Goal: Navigation & Orientation: Understand site structure

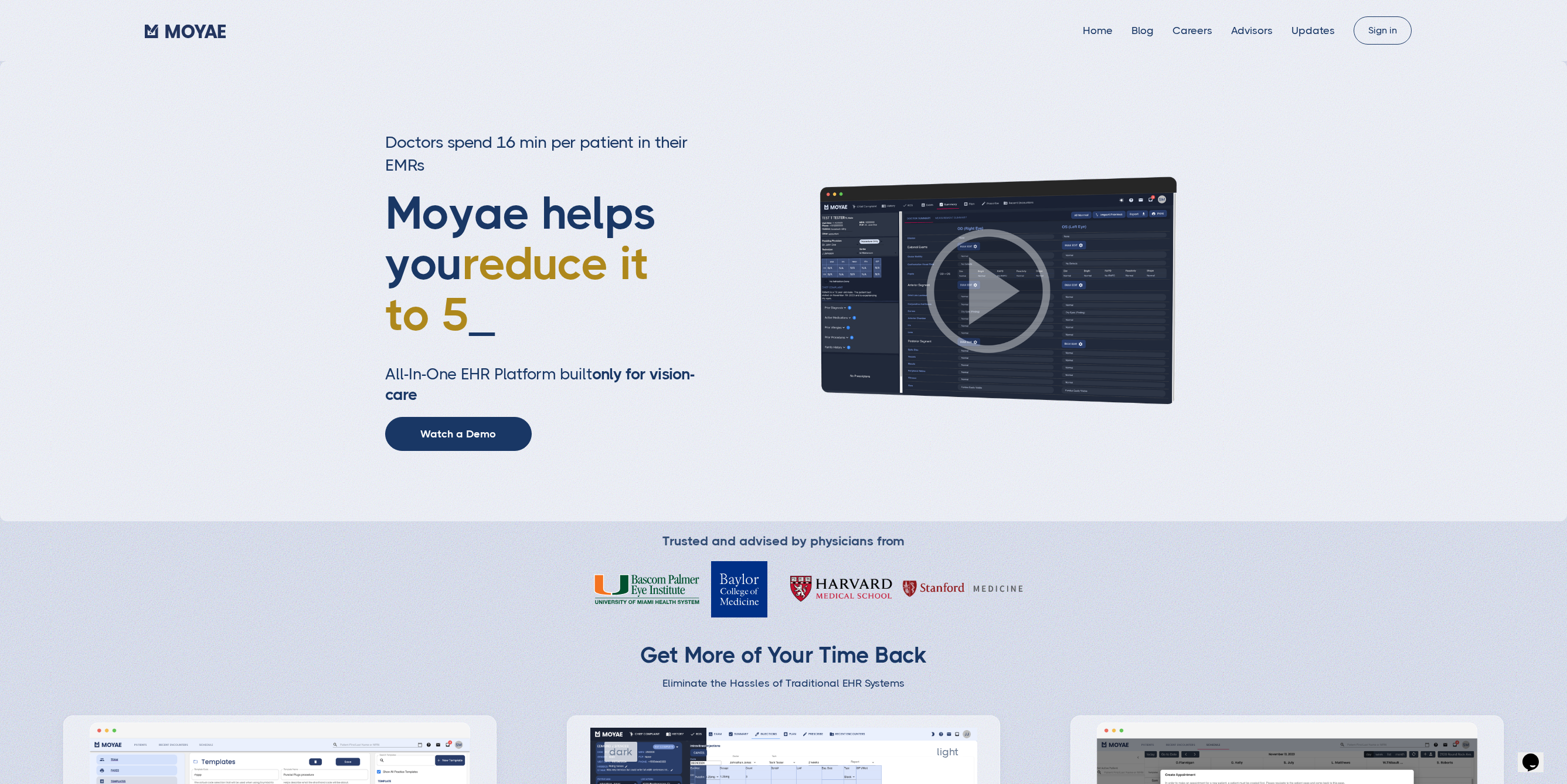
type input "Subscribe"
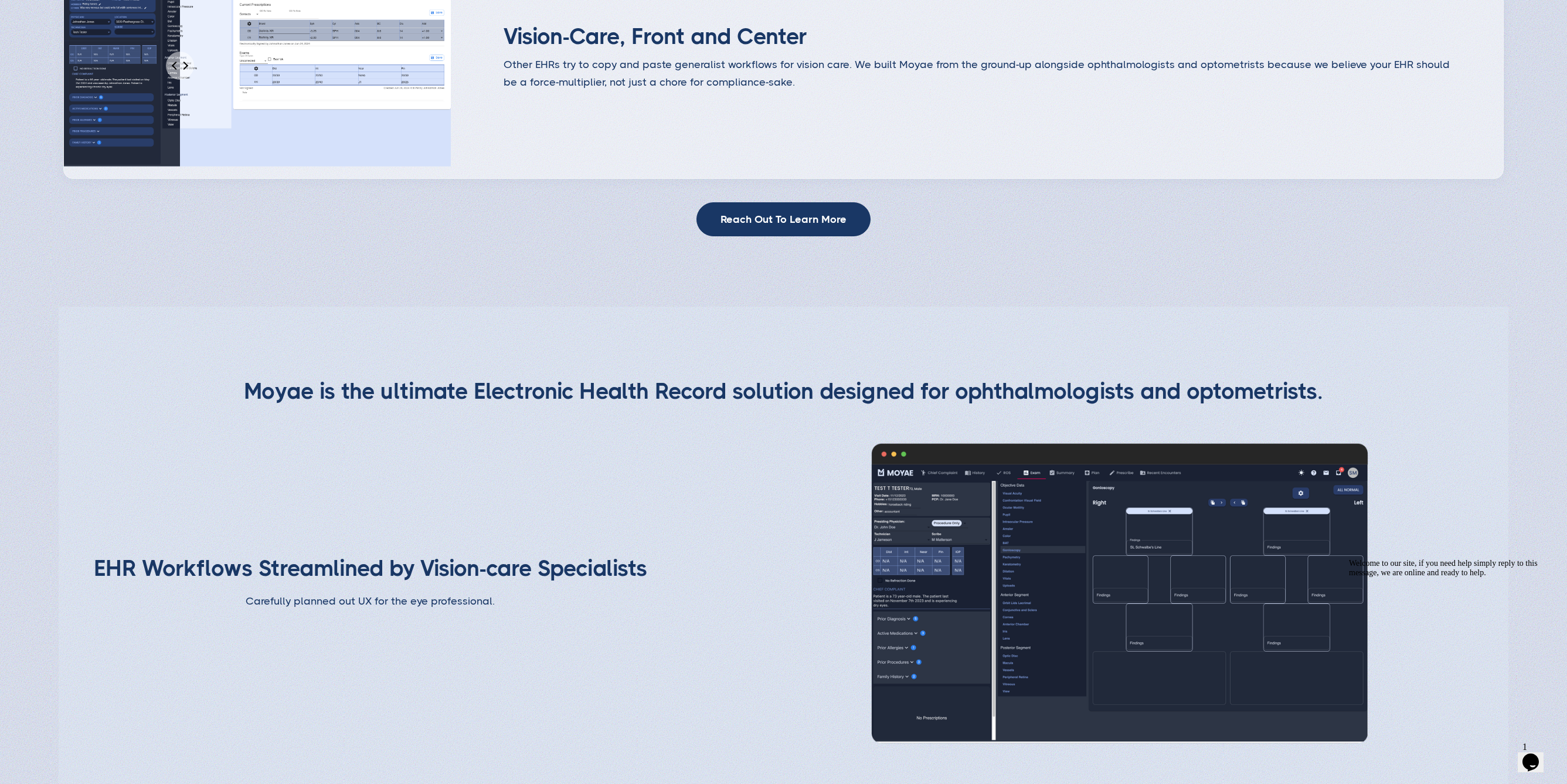
scroll to position [1457, 0]
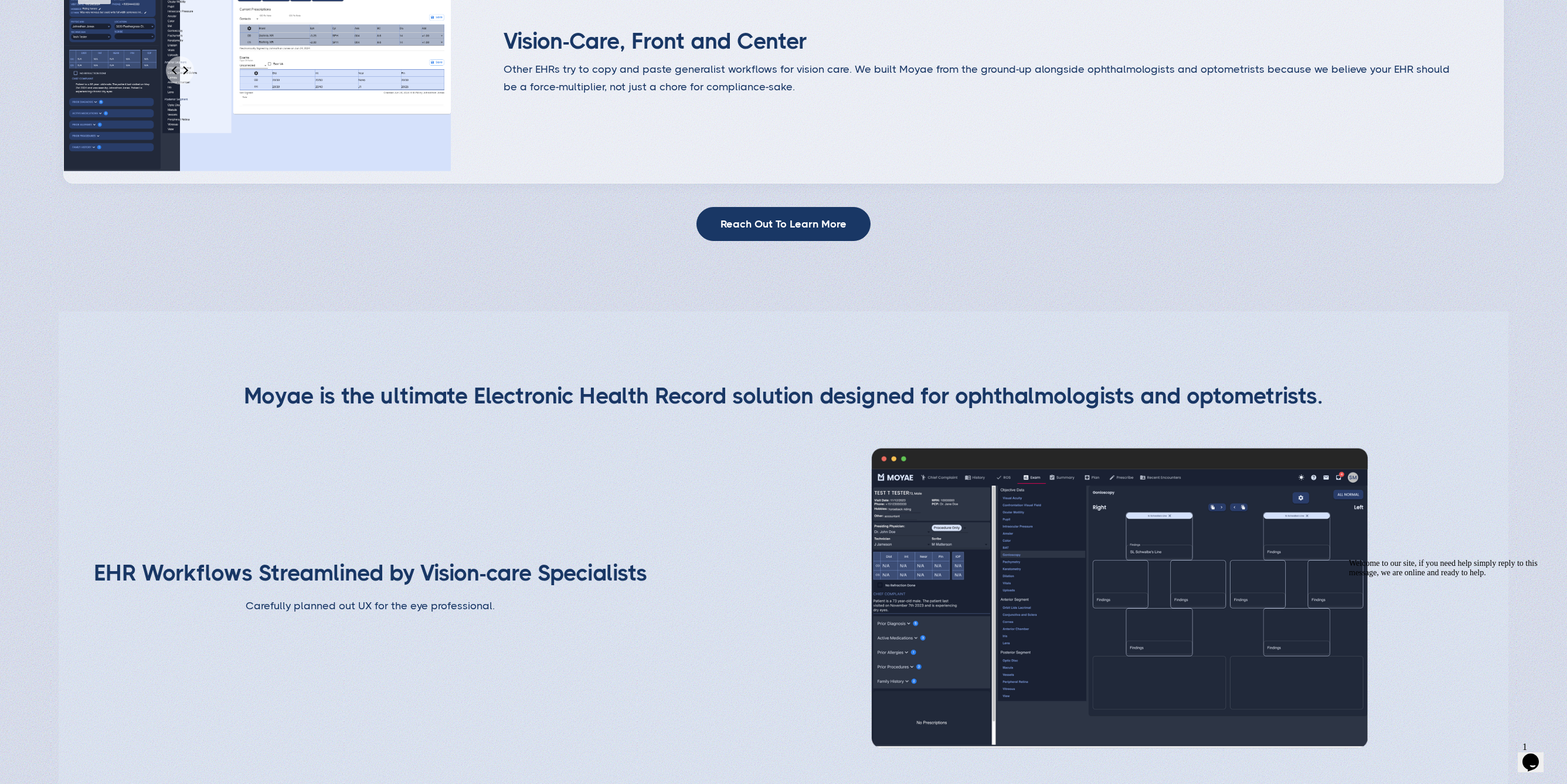
click at [975, 546] on img at bounding box center [1120, 598] width 551 height 310
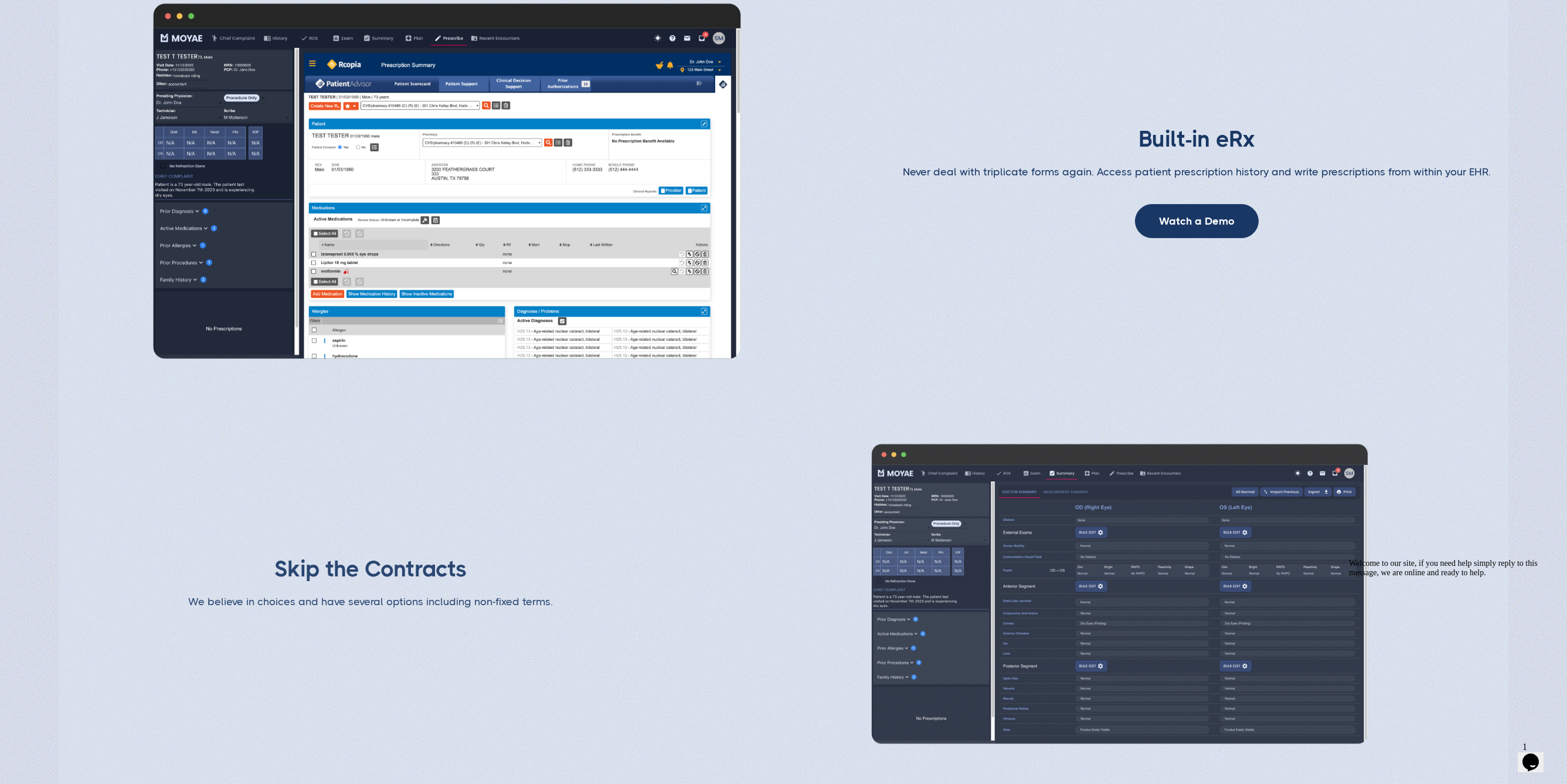
scroll to position [2285, 0]
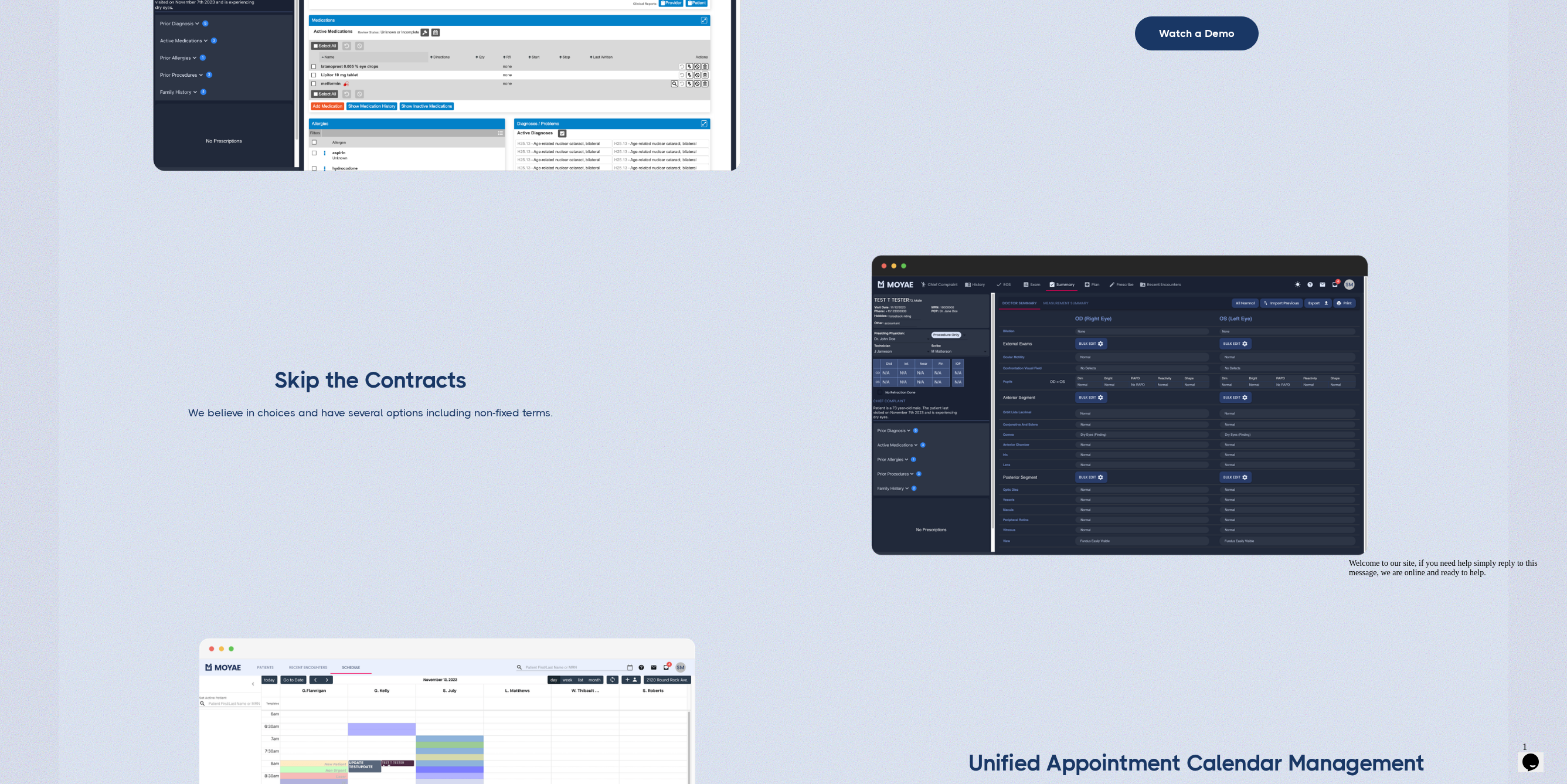
click at [1031, 449] on img at bounding box center [1120, 405] width 551 height 310
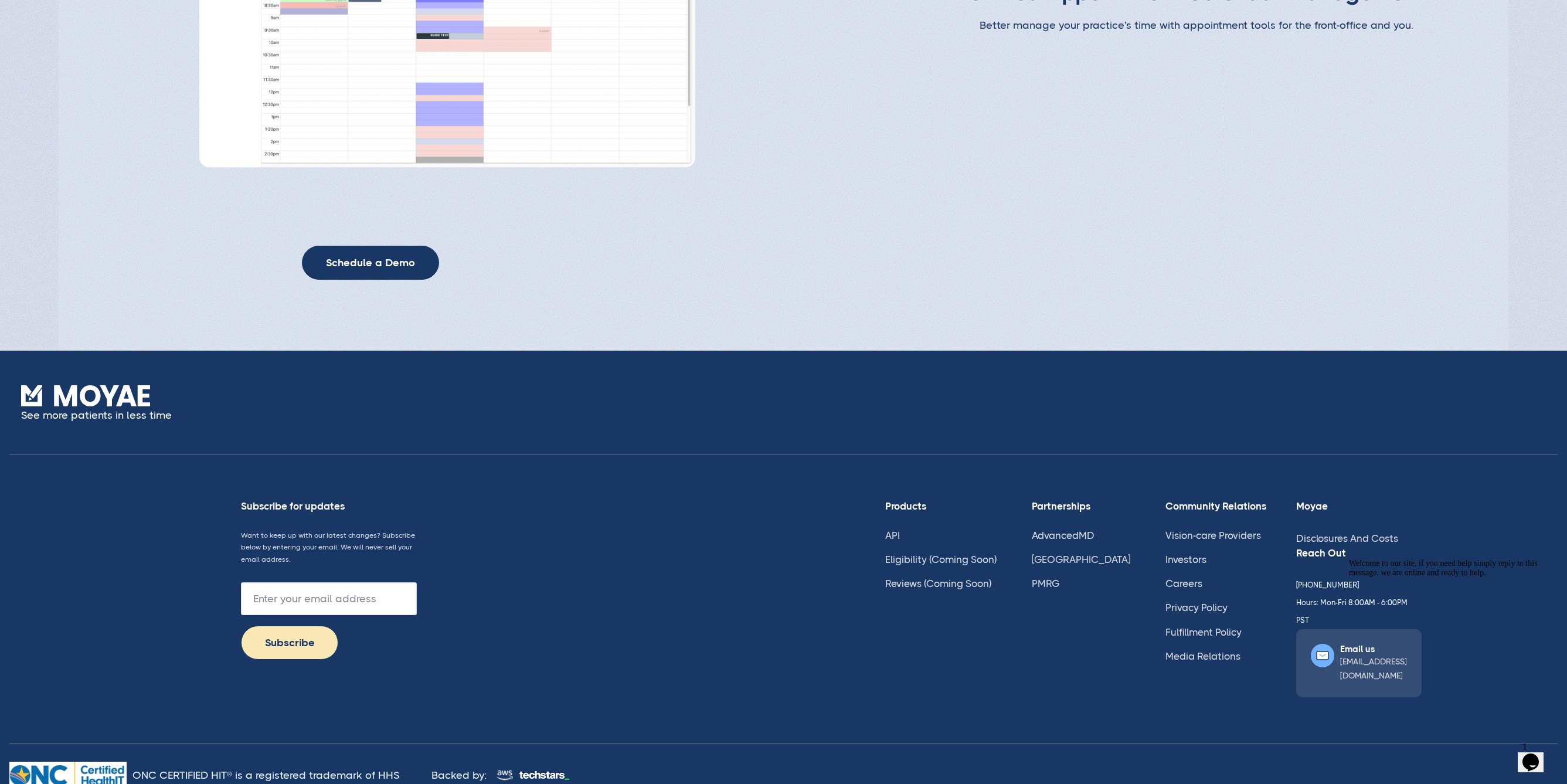
scroll to position [3245, 0]
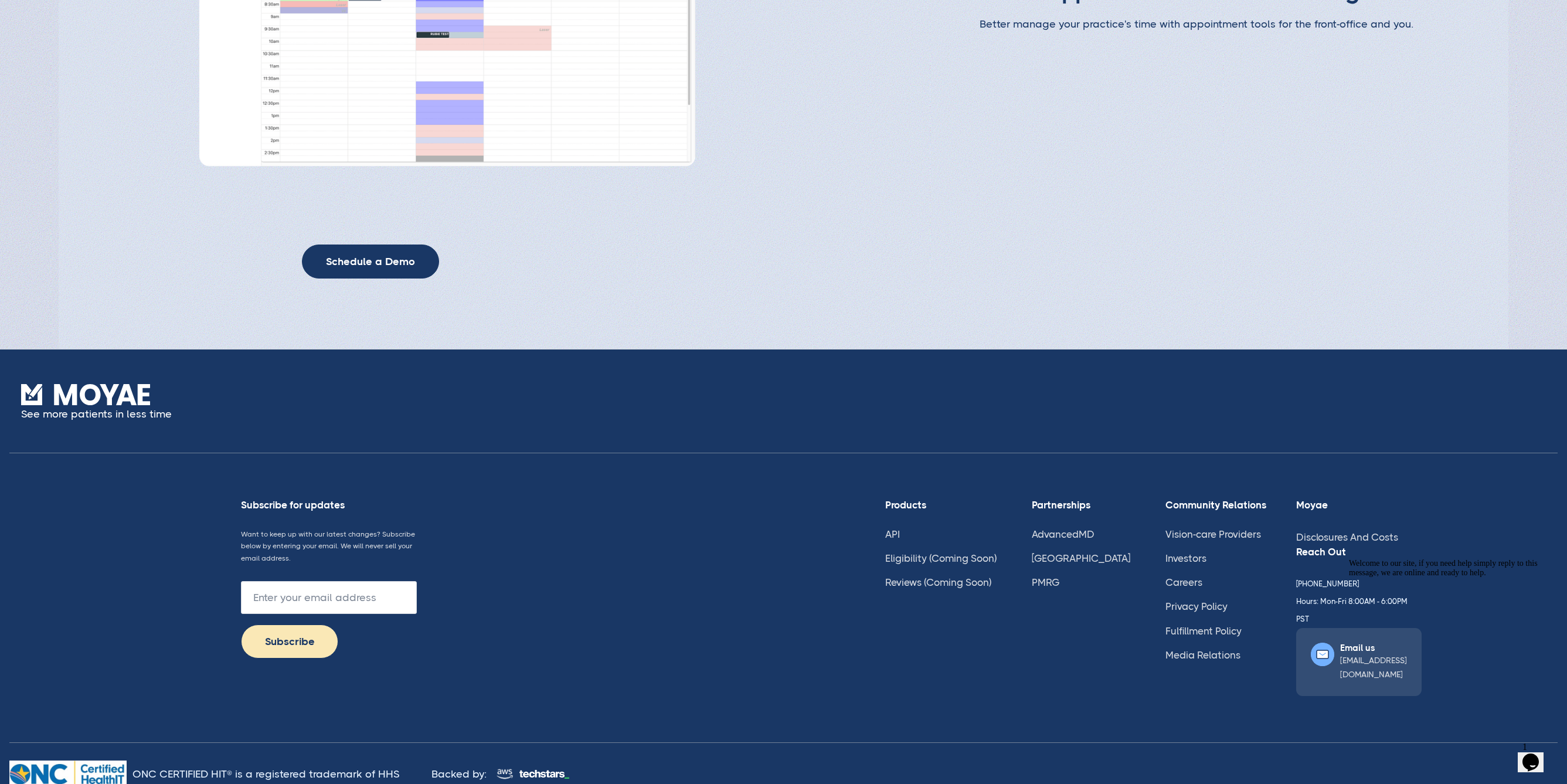
click at [882, 526] on div "Subscribe for updates Want to keep up with our latest changes? Subscribe below …" at bounding box center [784, 597] width 1548 height 289
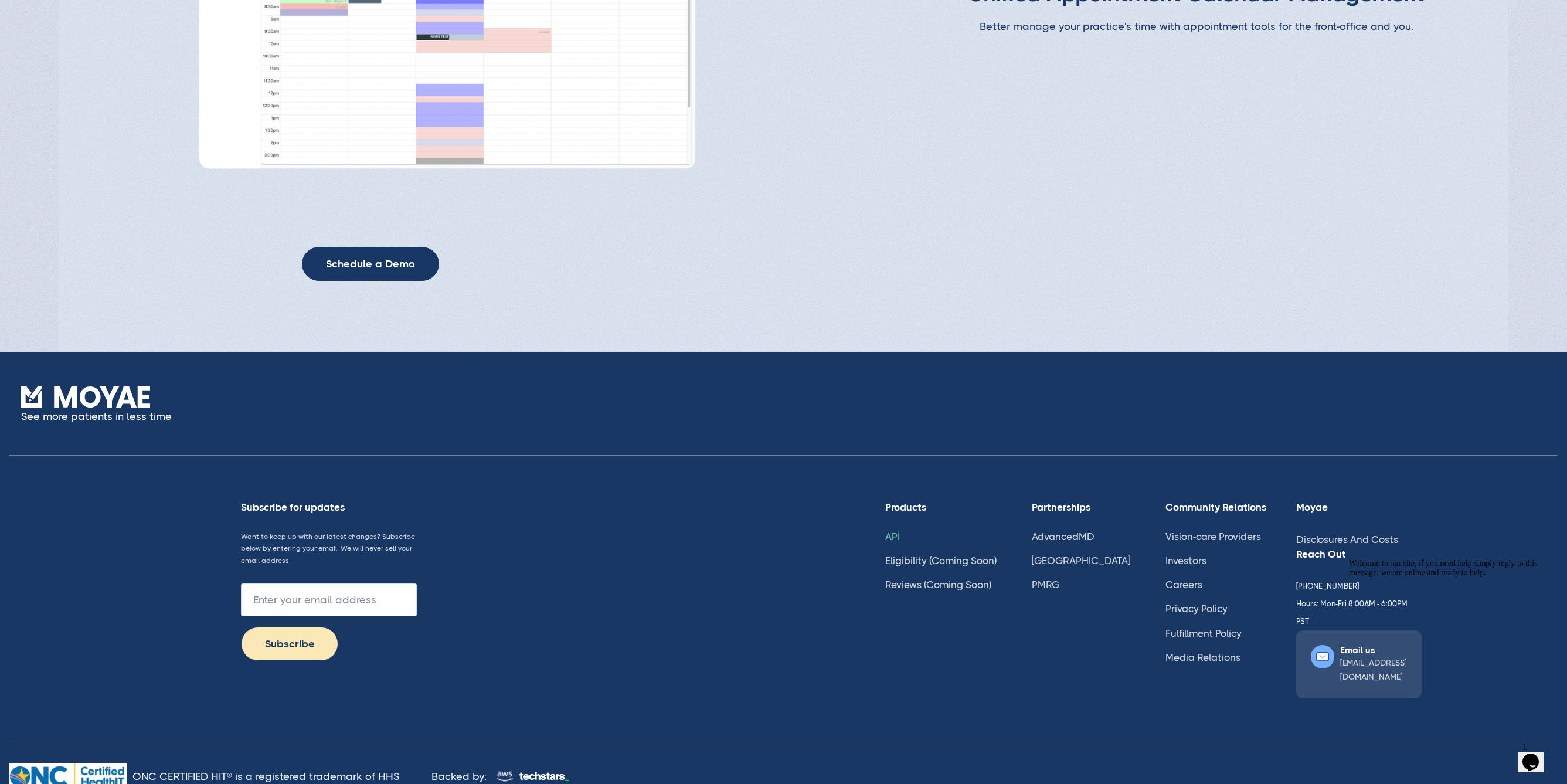
click at [892, 530] on link "API" at bounding box center [892, 536] width 15 height 12
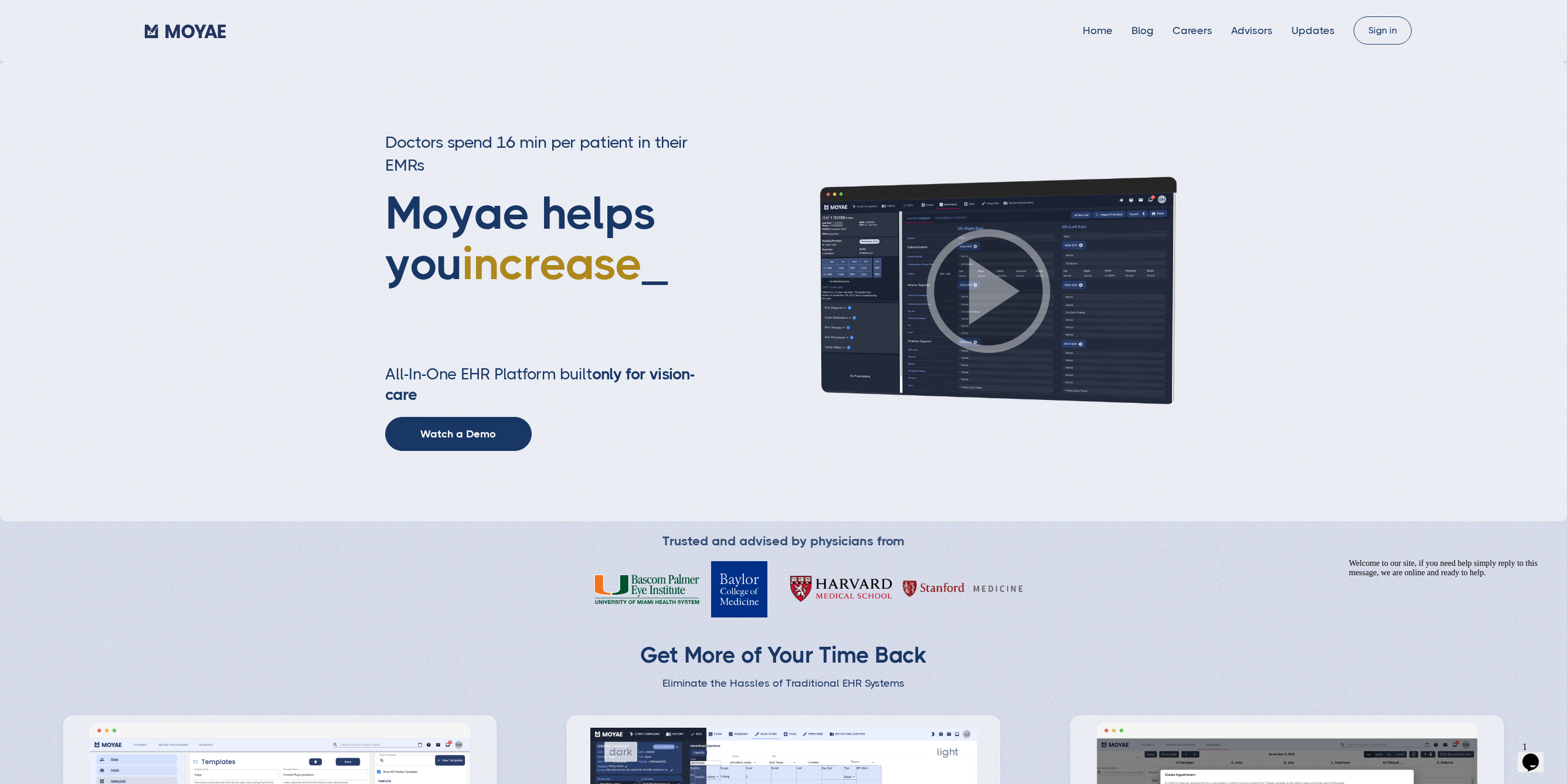
scroll to position [0, 0]
click at [1313, 31] on link "Updates" at bounding box center [1313, 31] width 43 height 12
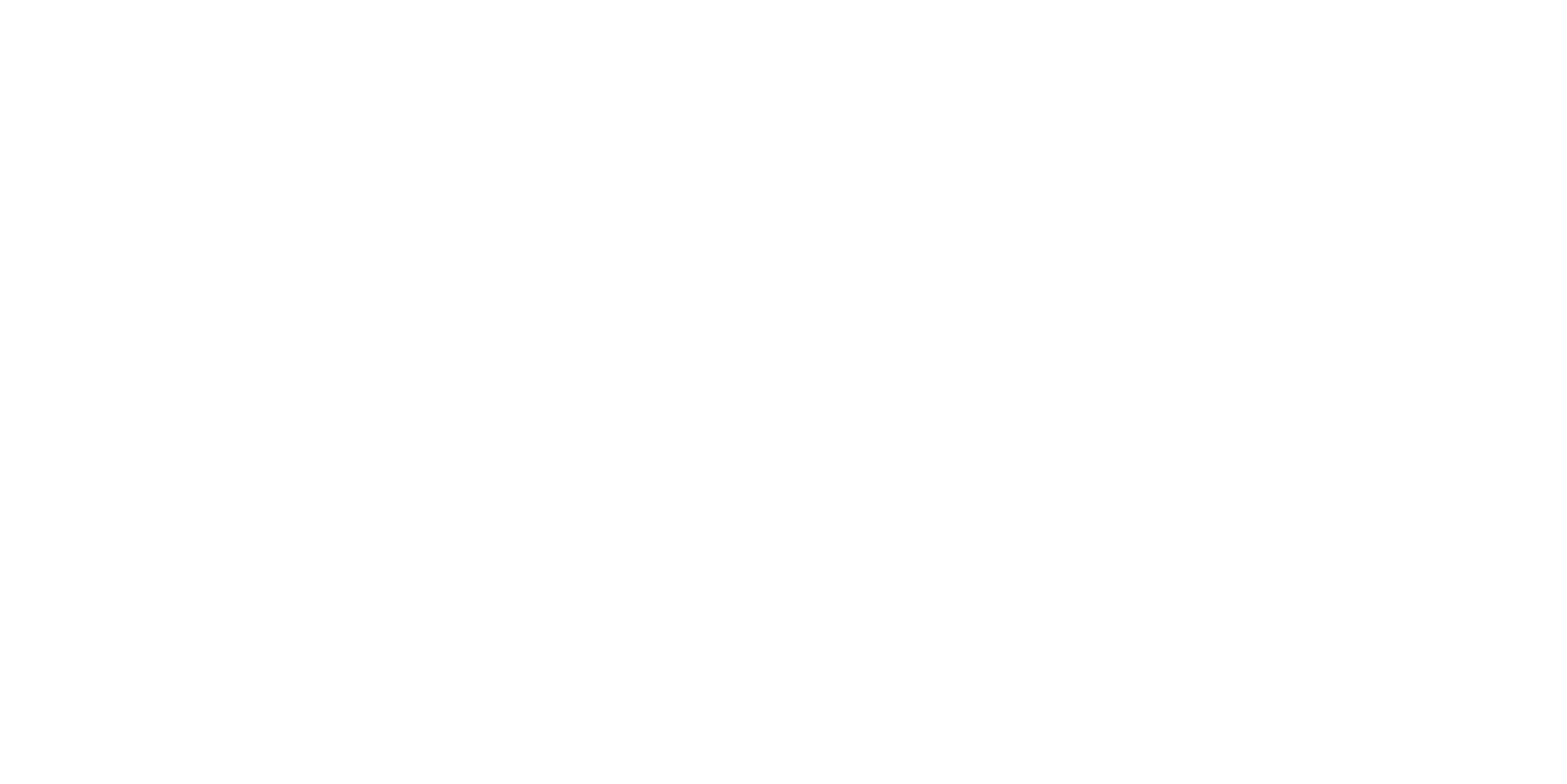
type input "Loading..."
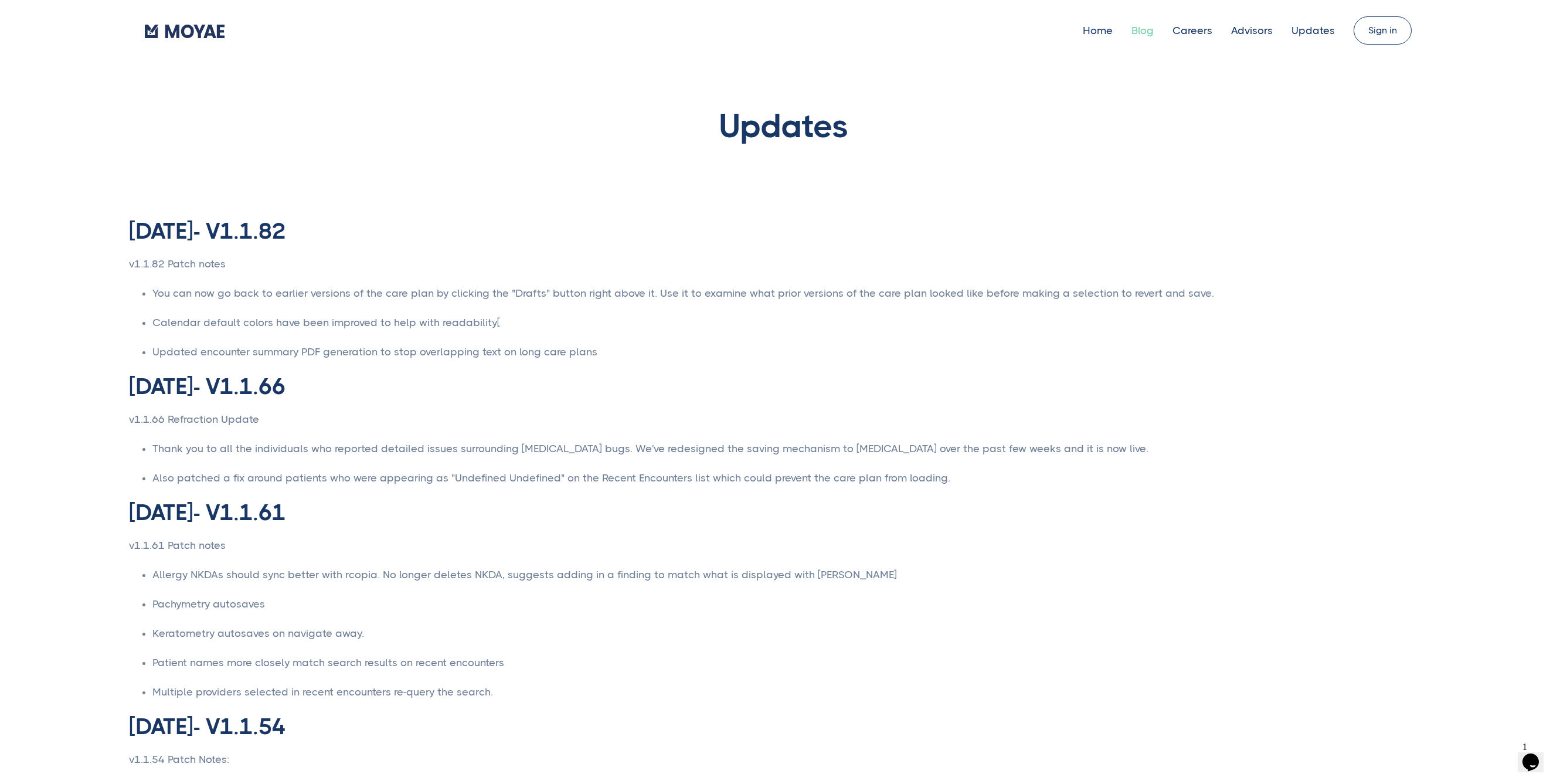
click at [1148, 28] on link "Blog" at bounding box center [1143, 31] width 23 height 12
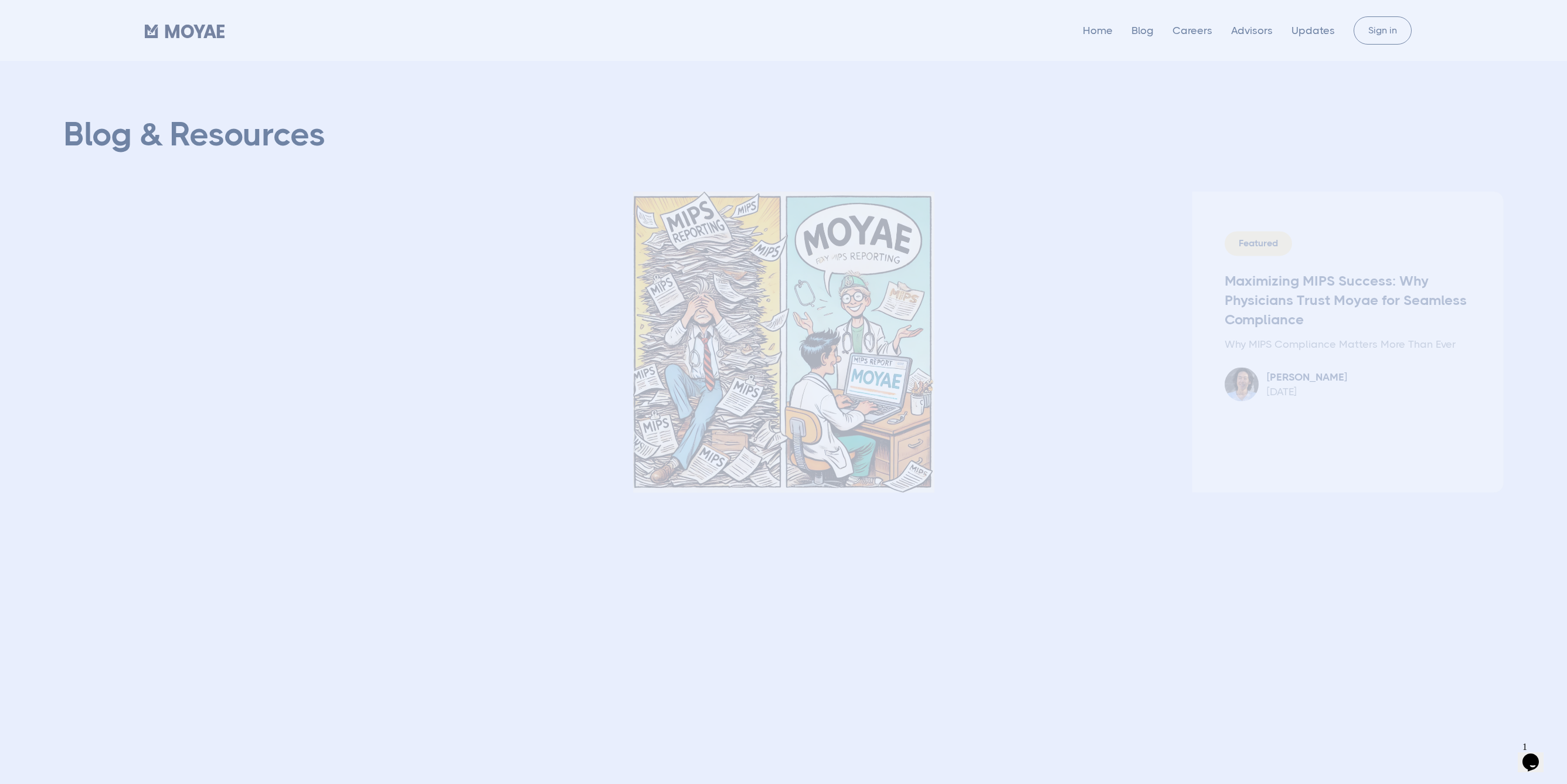
type input "Subscribe"
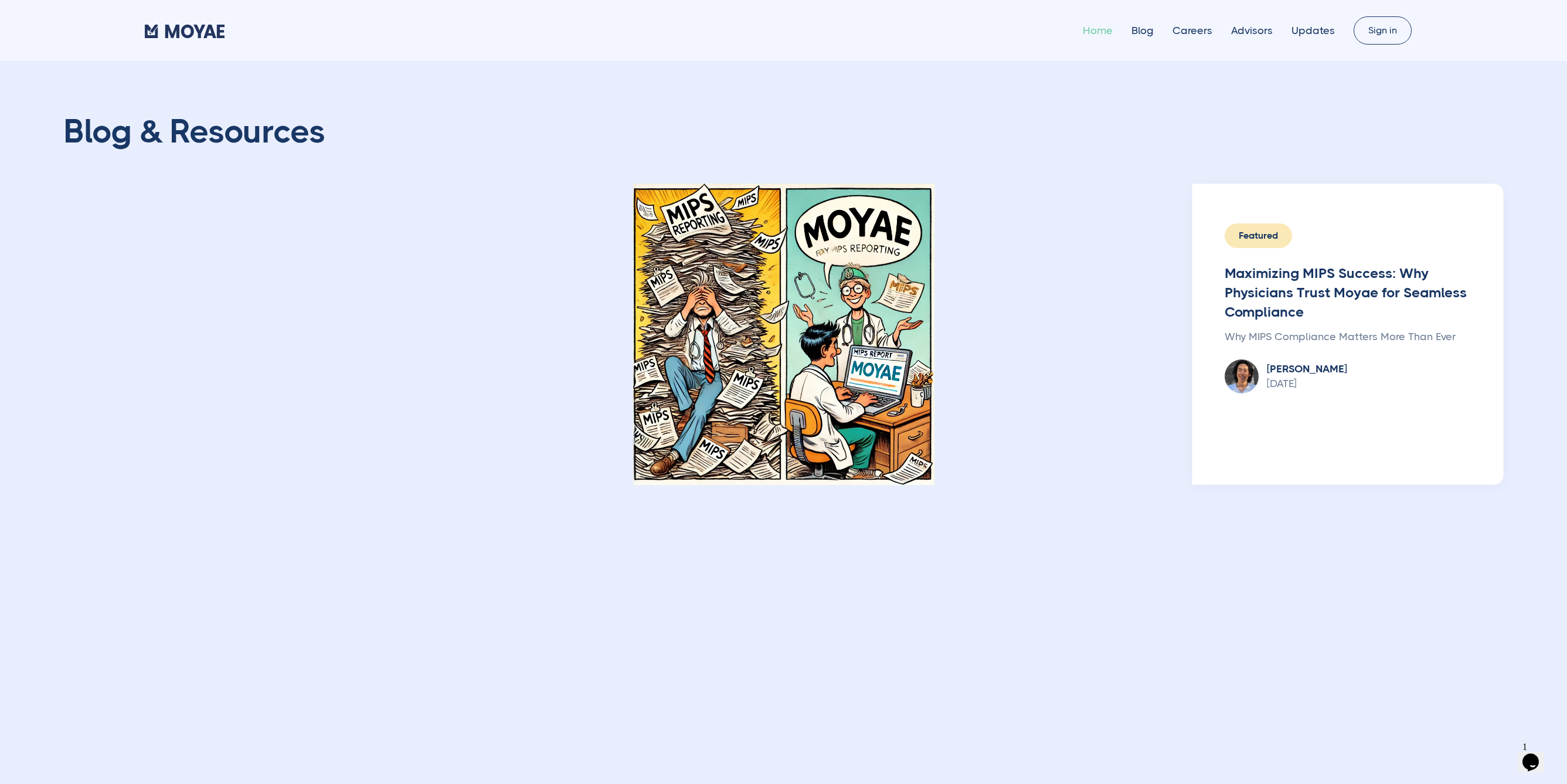
click at [1110, 33] on link "Home" at bounding box center [1098, 31] width 30 height 12
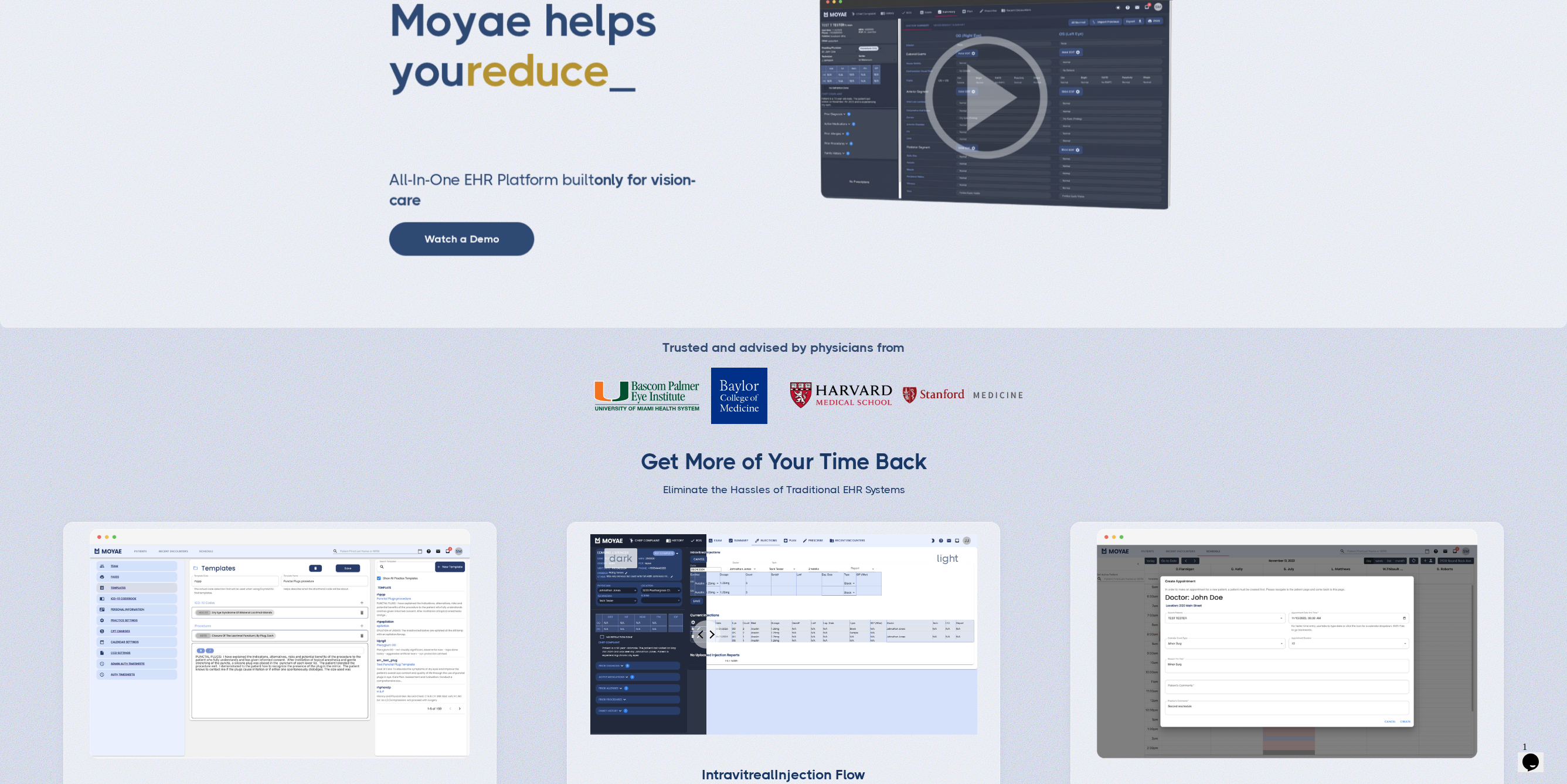
scroll to position [661, 0]
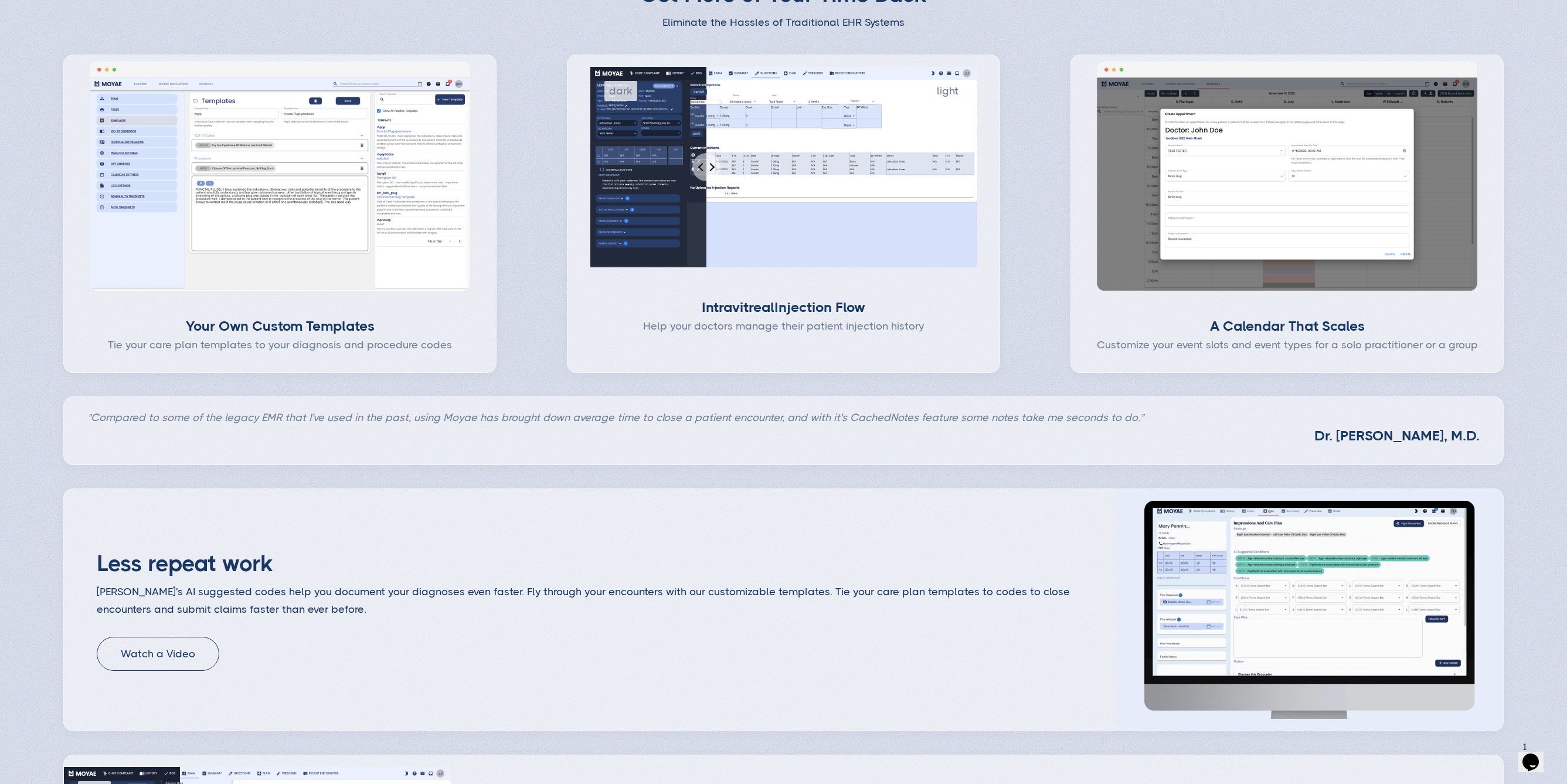
type input "Subscribe"
click at [655, 224] on input "Percent of revealed content" at bounding box center [784, 167] width 388 height 201
type input "32"
click at [717, 179] on input "Percent of revealed content" at bounding box center [784, 167] width 388 height 201
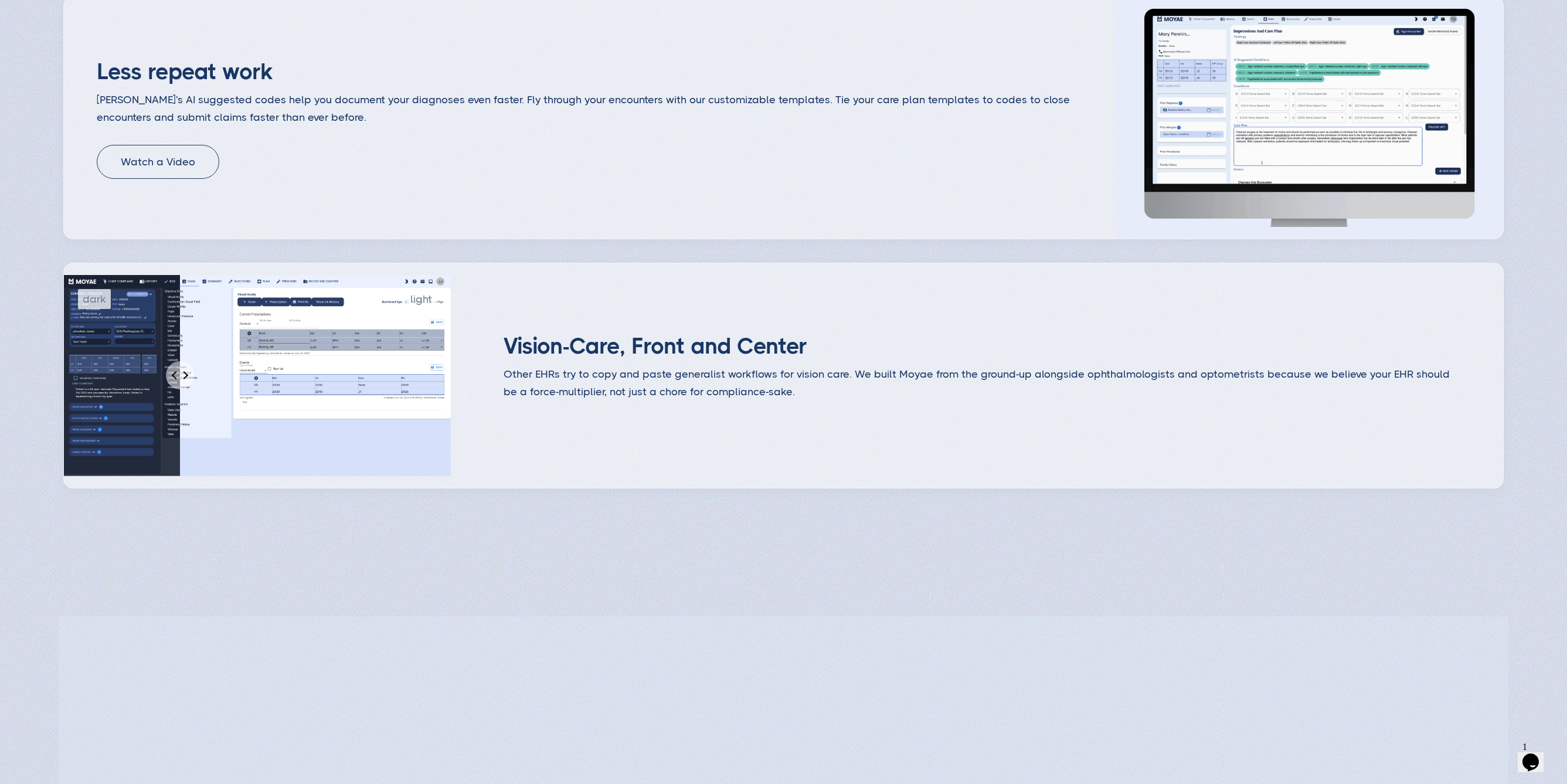
scroll to position [1387, 0]
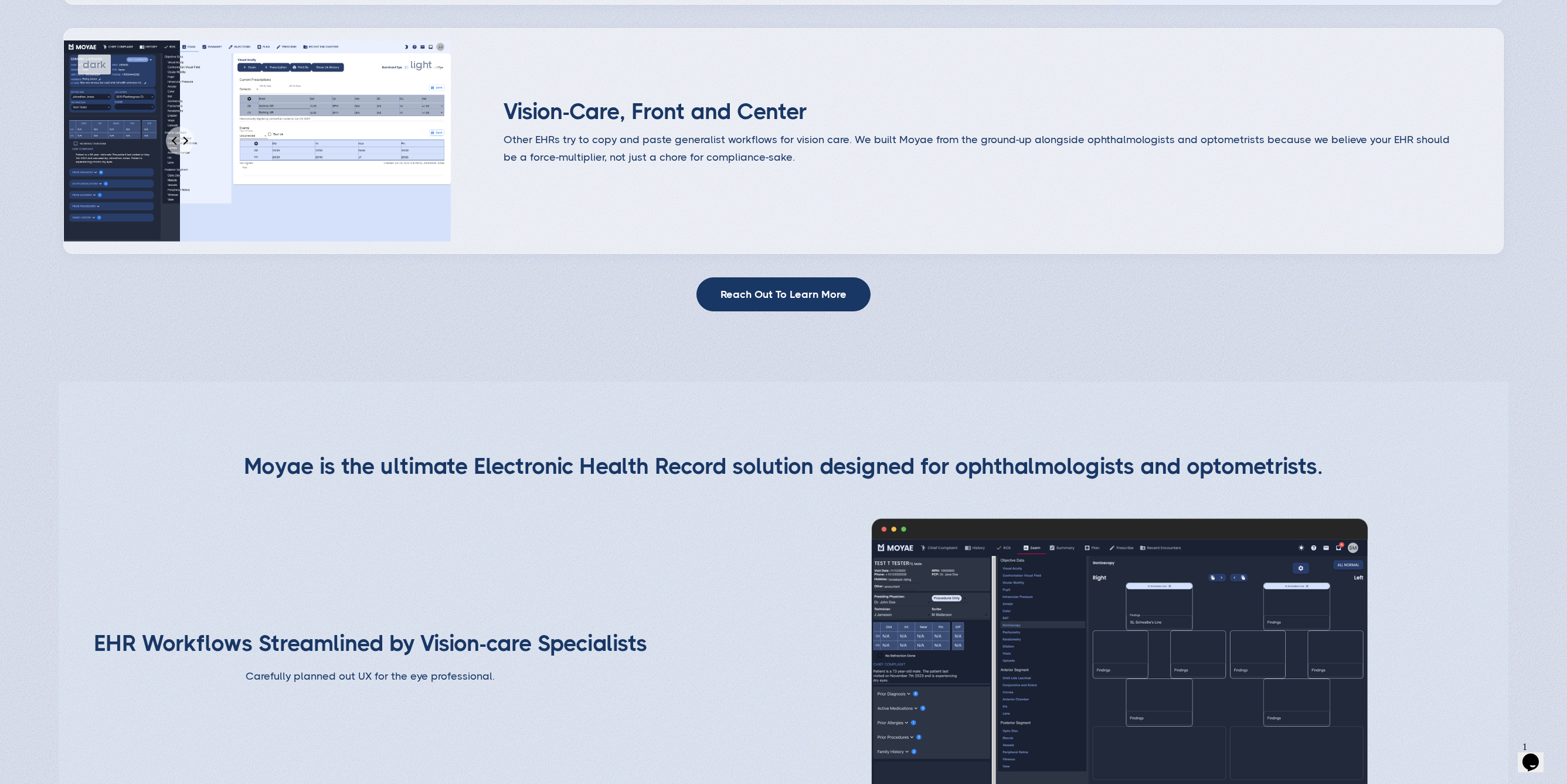
type input "7"
click at [96, 170] on input "Percent of revealed content" at bounding box center [257, 141] width 388 height 201
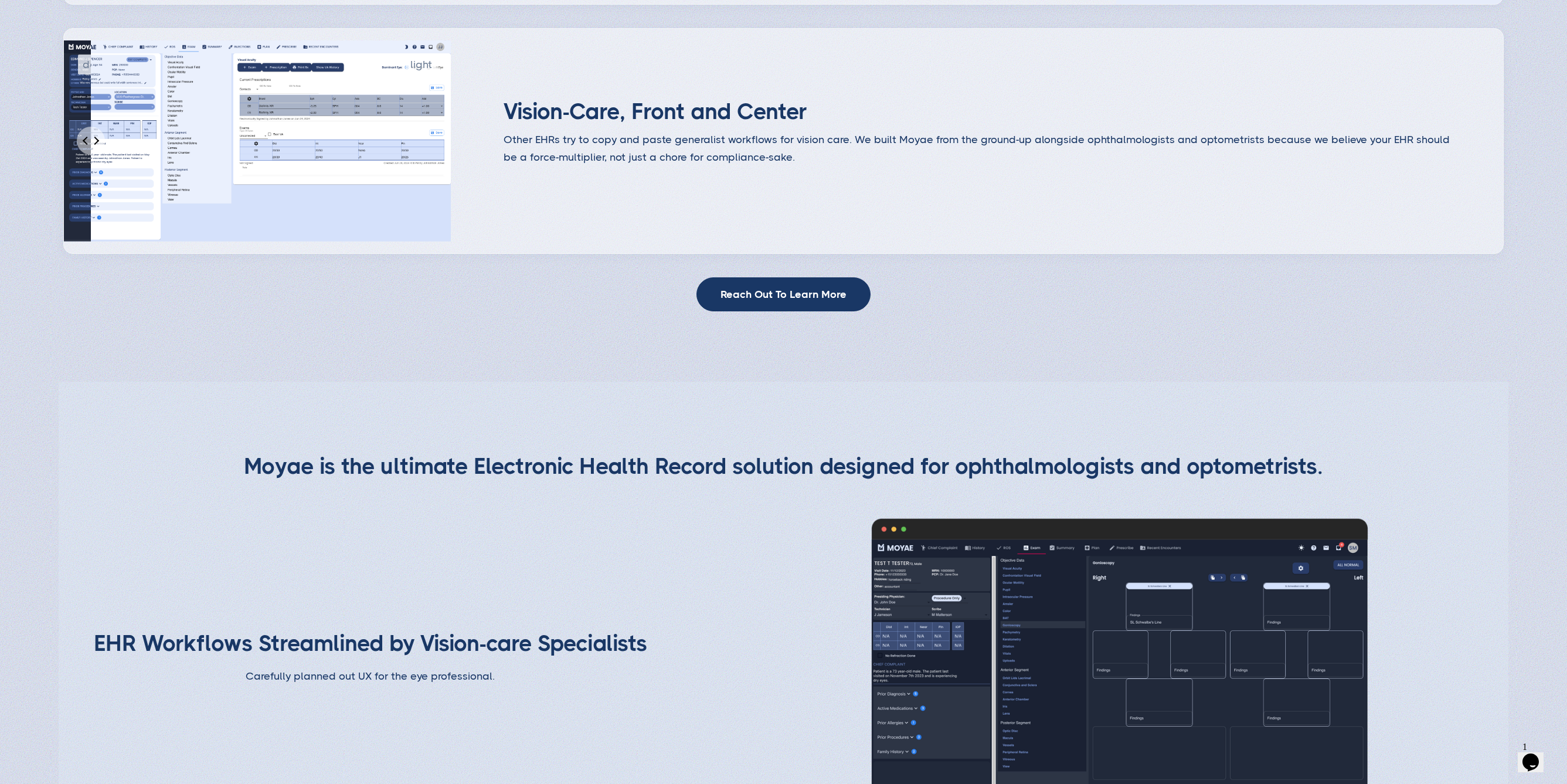
click at [97, 170] on input "Percent of revealed content" at bounding box center [257, 141] width 388 height 201
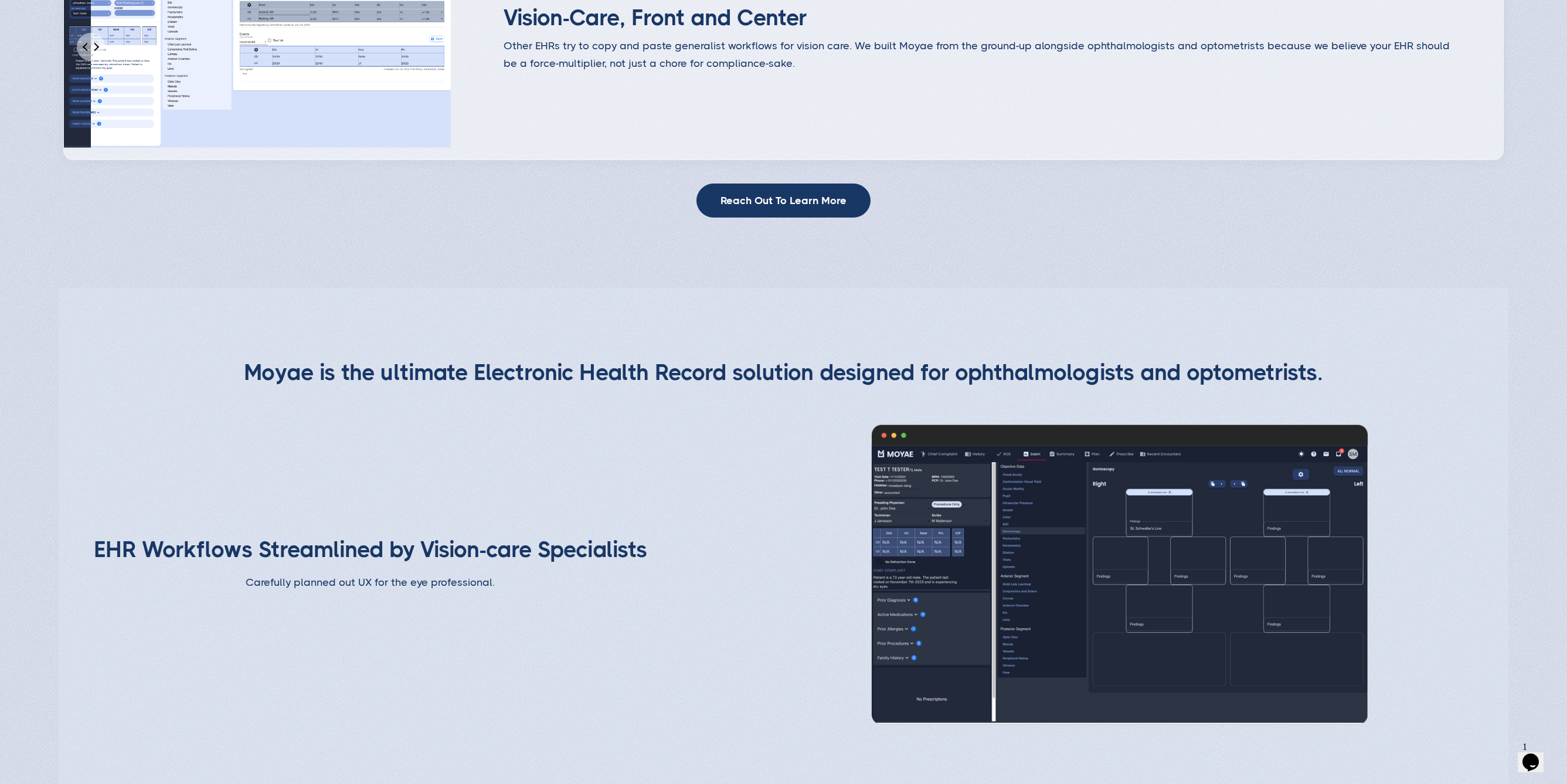
scroll to position [1516, 0]
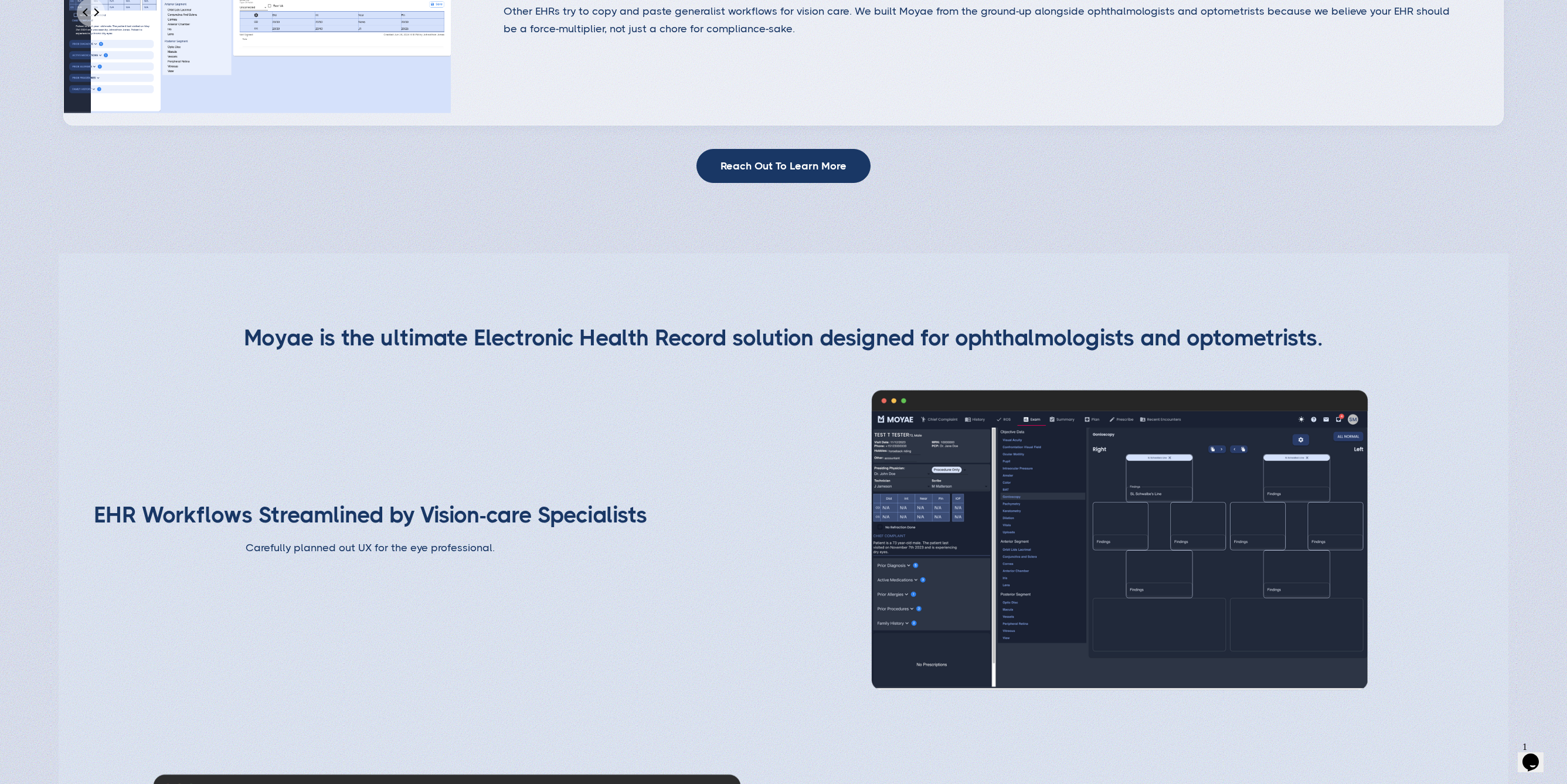
click at [1129, 467] on img at bounding box center [1120, 540] width 551 height 310
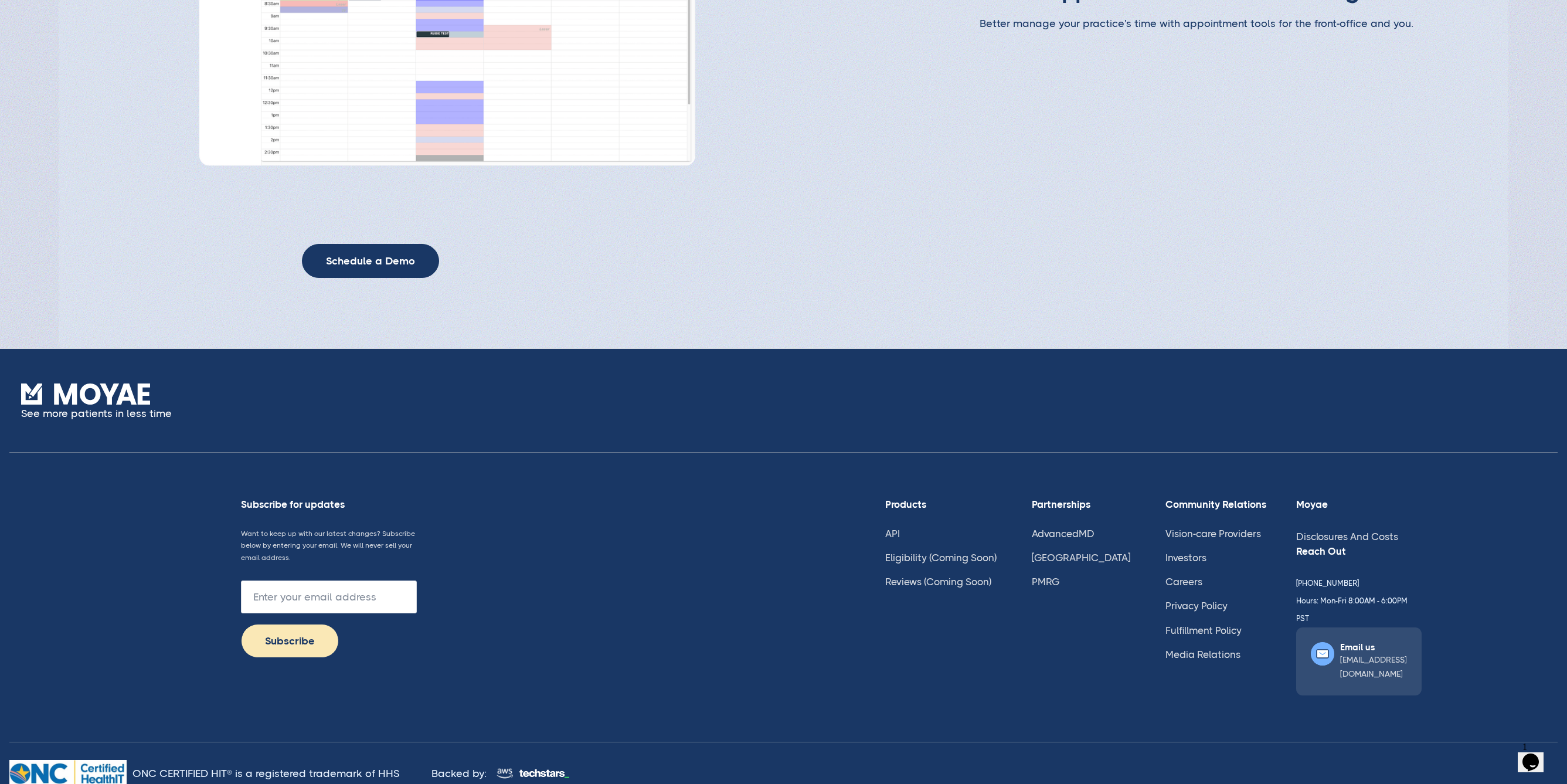
scroll to position [3246, 1]
